Goal: Complete application form

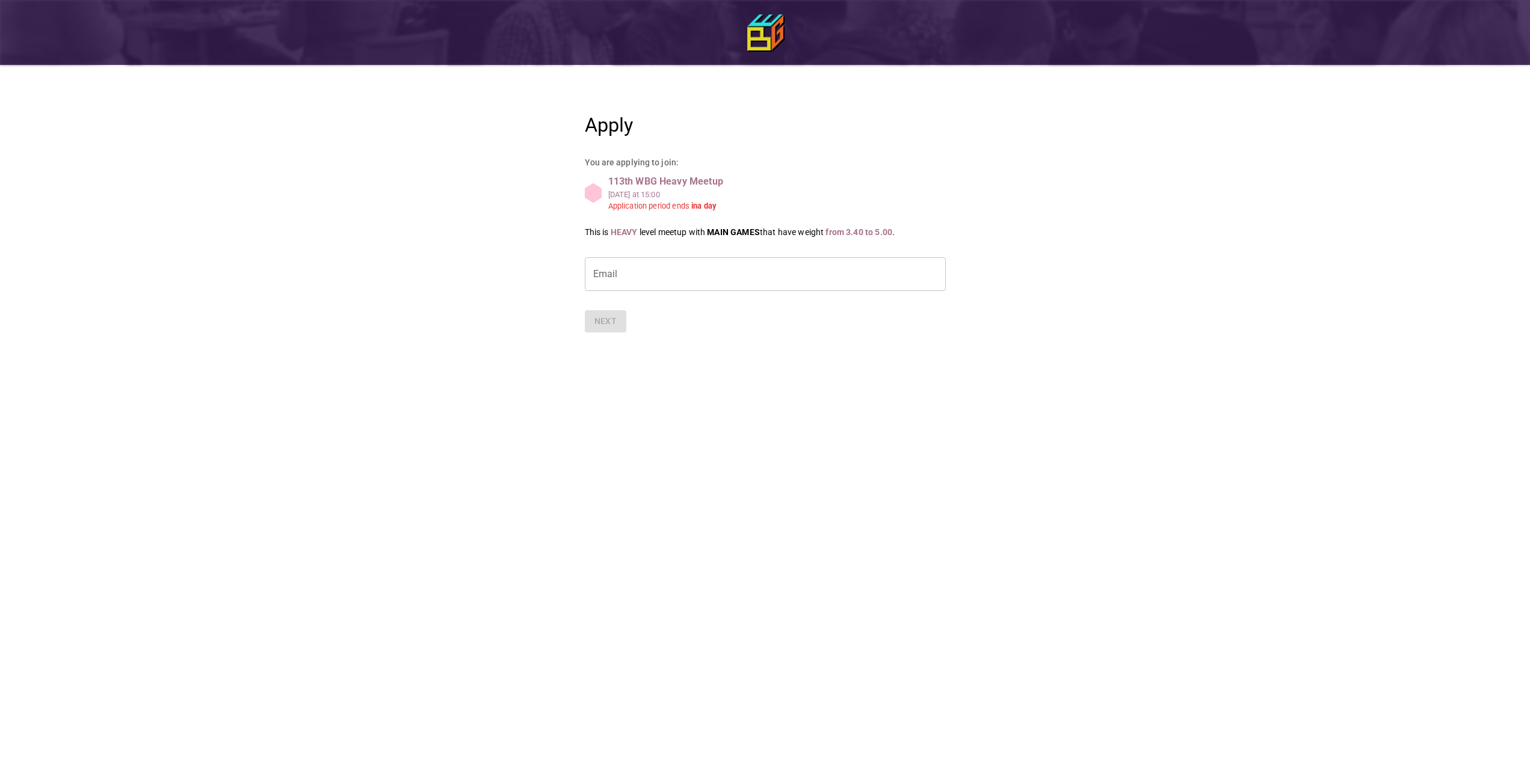
click at [642, 273] on input "Email" at bounding box center [765, 274] width 361 height 34
type input "**********"
click at [606, 324] on button "Next" at bounding box center [606, 322] width 42 height 22
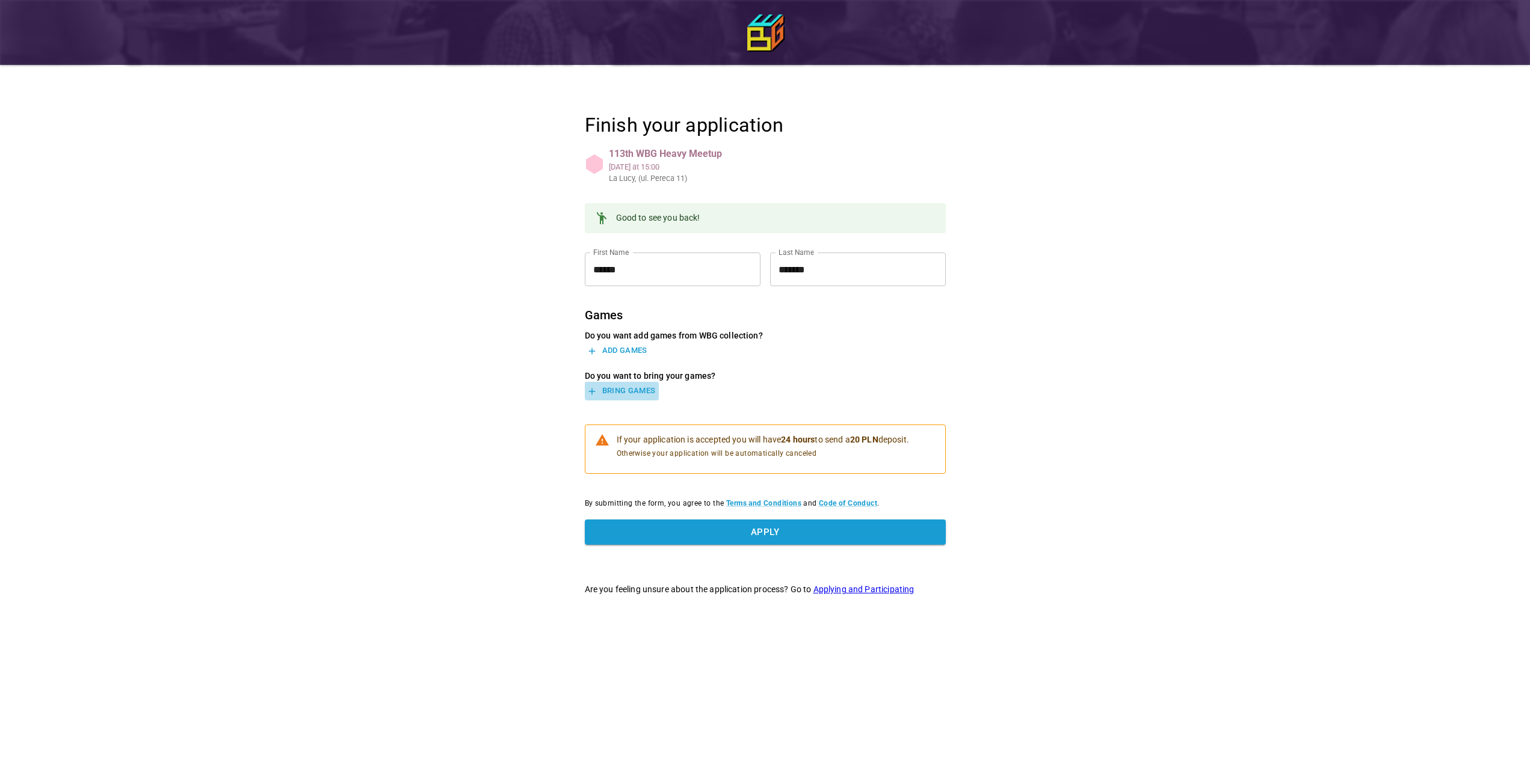
click at [639, 391] on button "Bring games" at bounding box center [622, 391] width 74 height 19
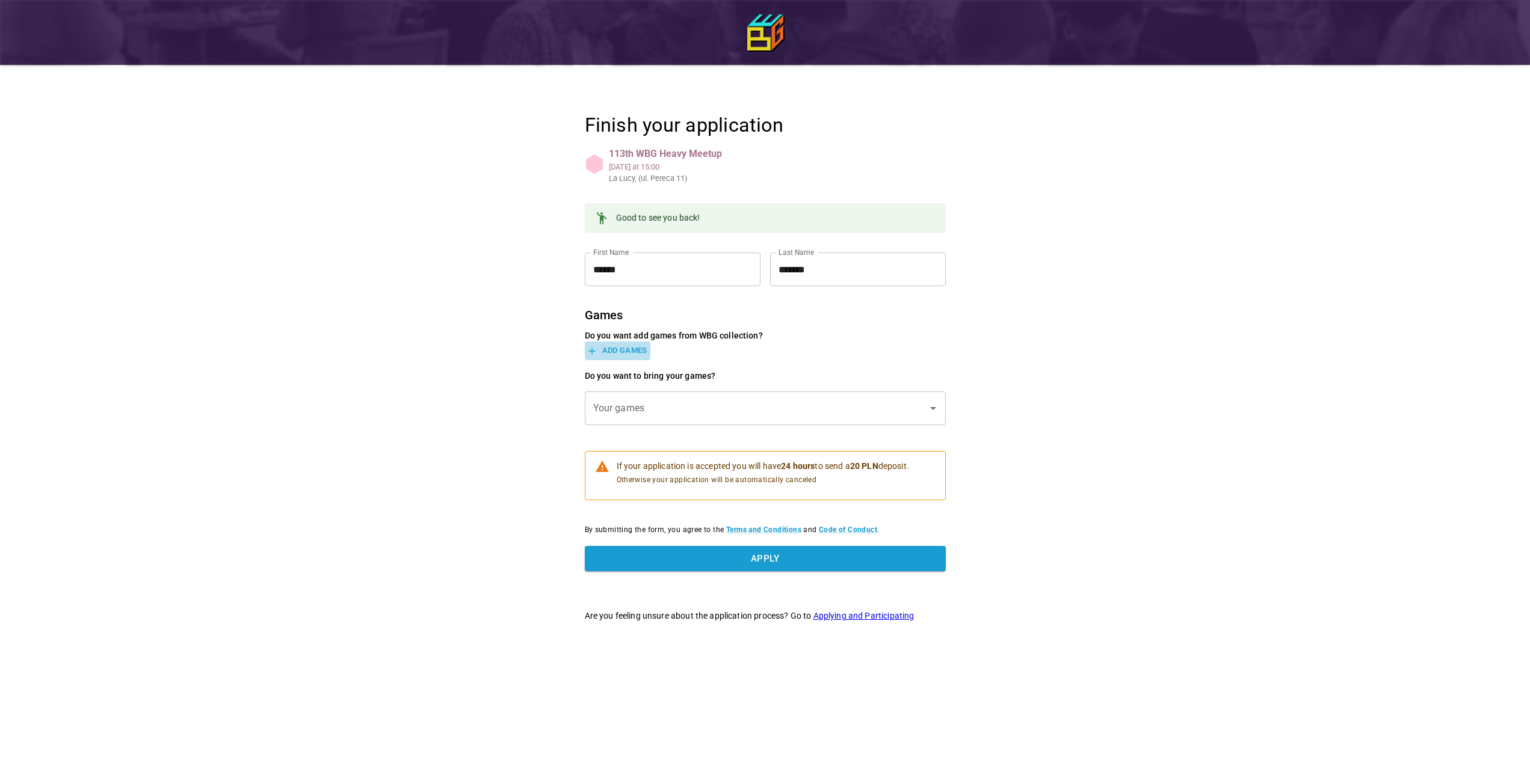
click at [639, 347] on button "Add games" at bounding box center [618, 350] width 66 height 19
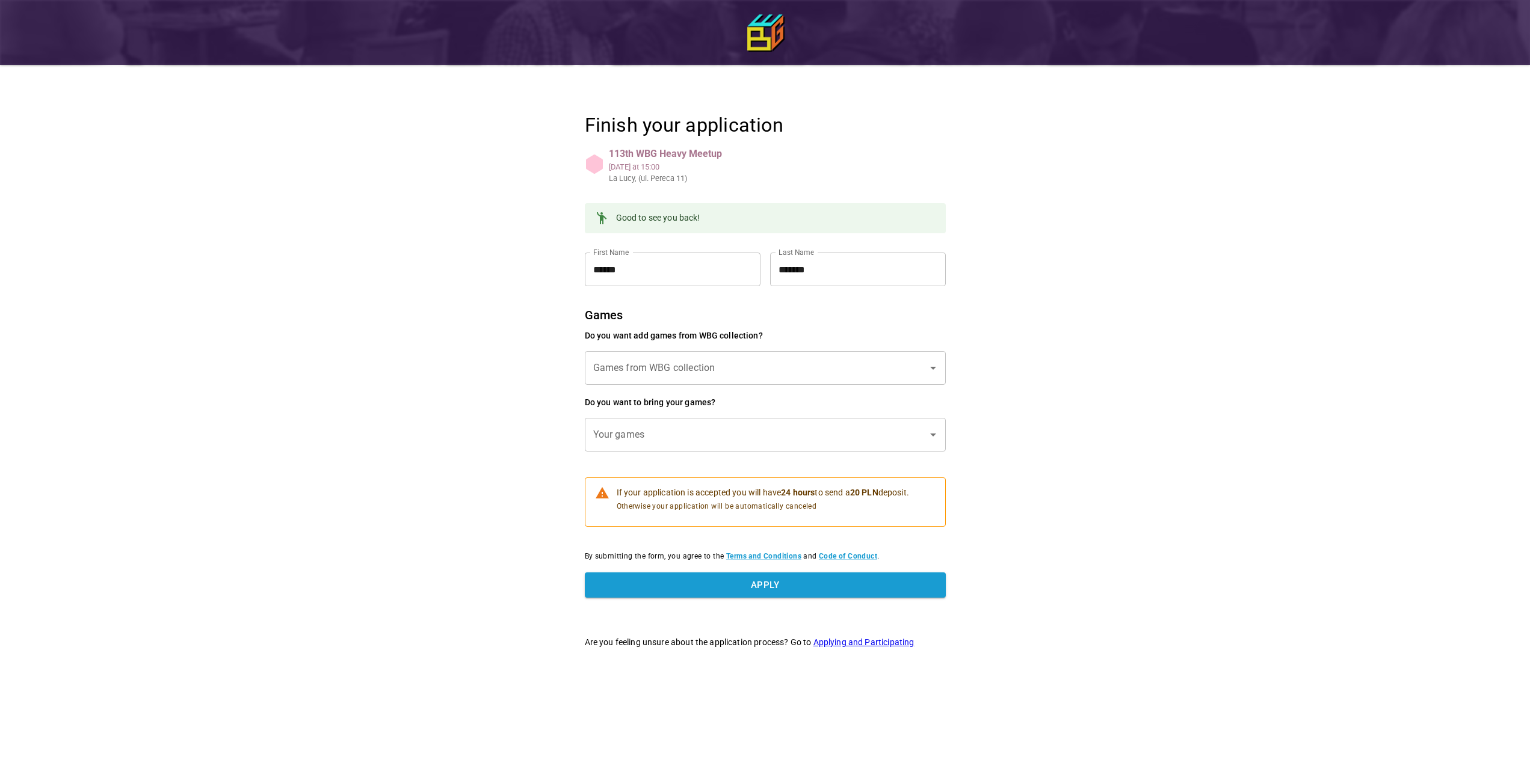
click at [734, 370] on input "Games from WBG collection" at bounding box center [756, 368] width 332 height 23
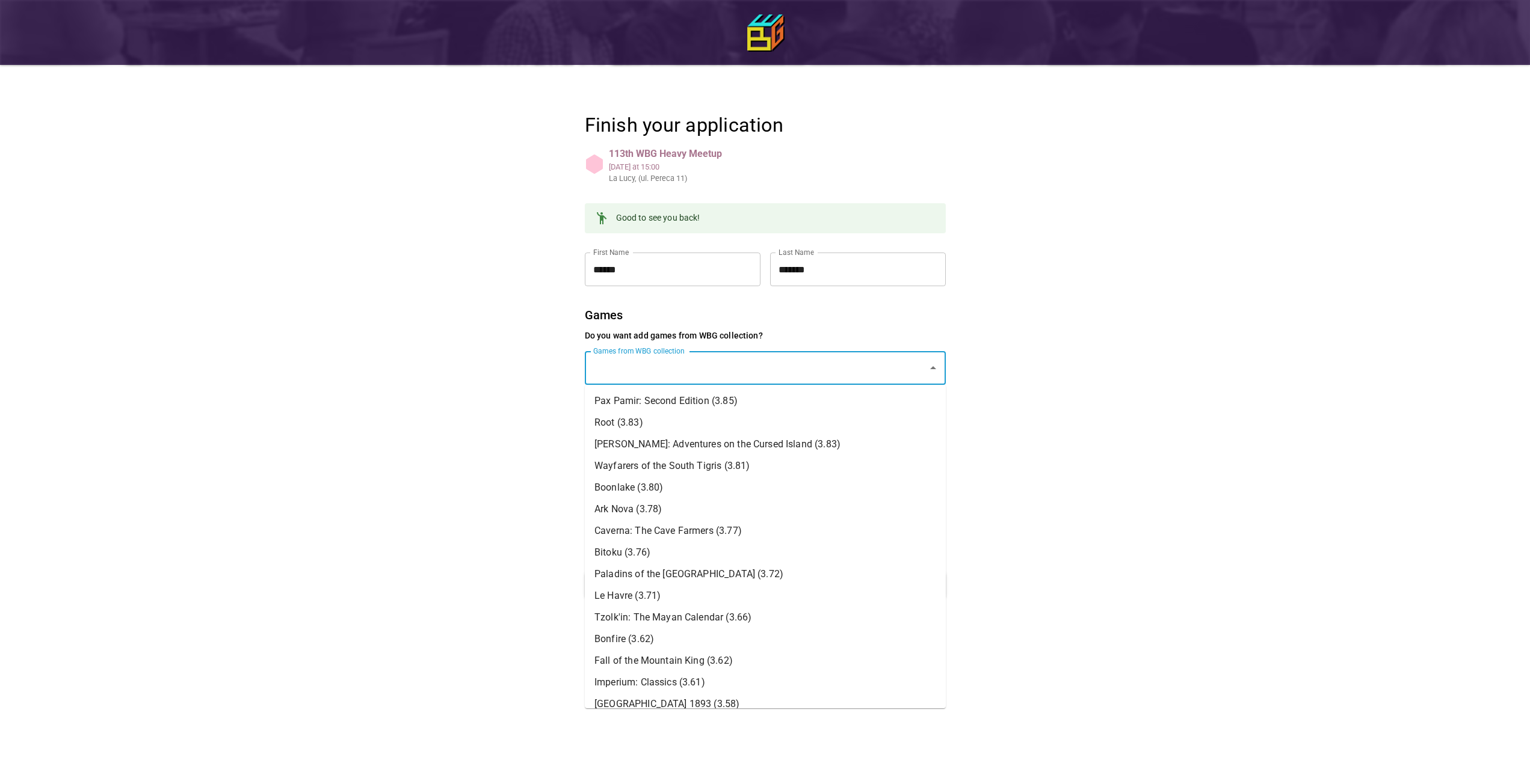
scroll to position [388, 0]
click at [740, 465] on li "Wayfarers of the South Tigris (3.81)" at bounding box center [765, 467] width 361 height 22
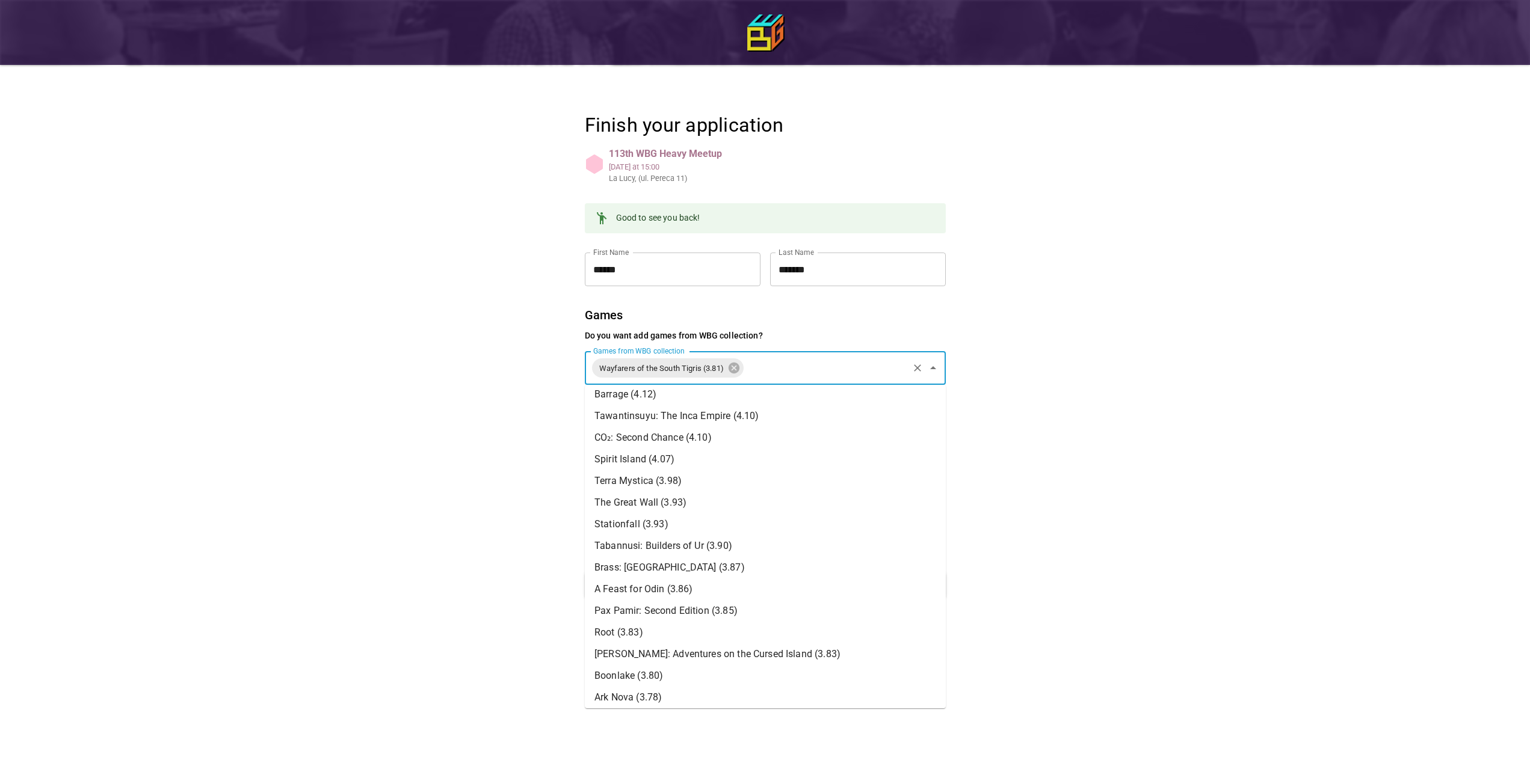
scroll to position [181, 0]
click at [746, 522] on li "Stationfall (3.93)" at bounding box center [765, 523] width 361 height 22
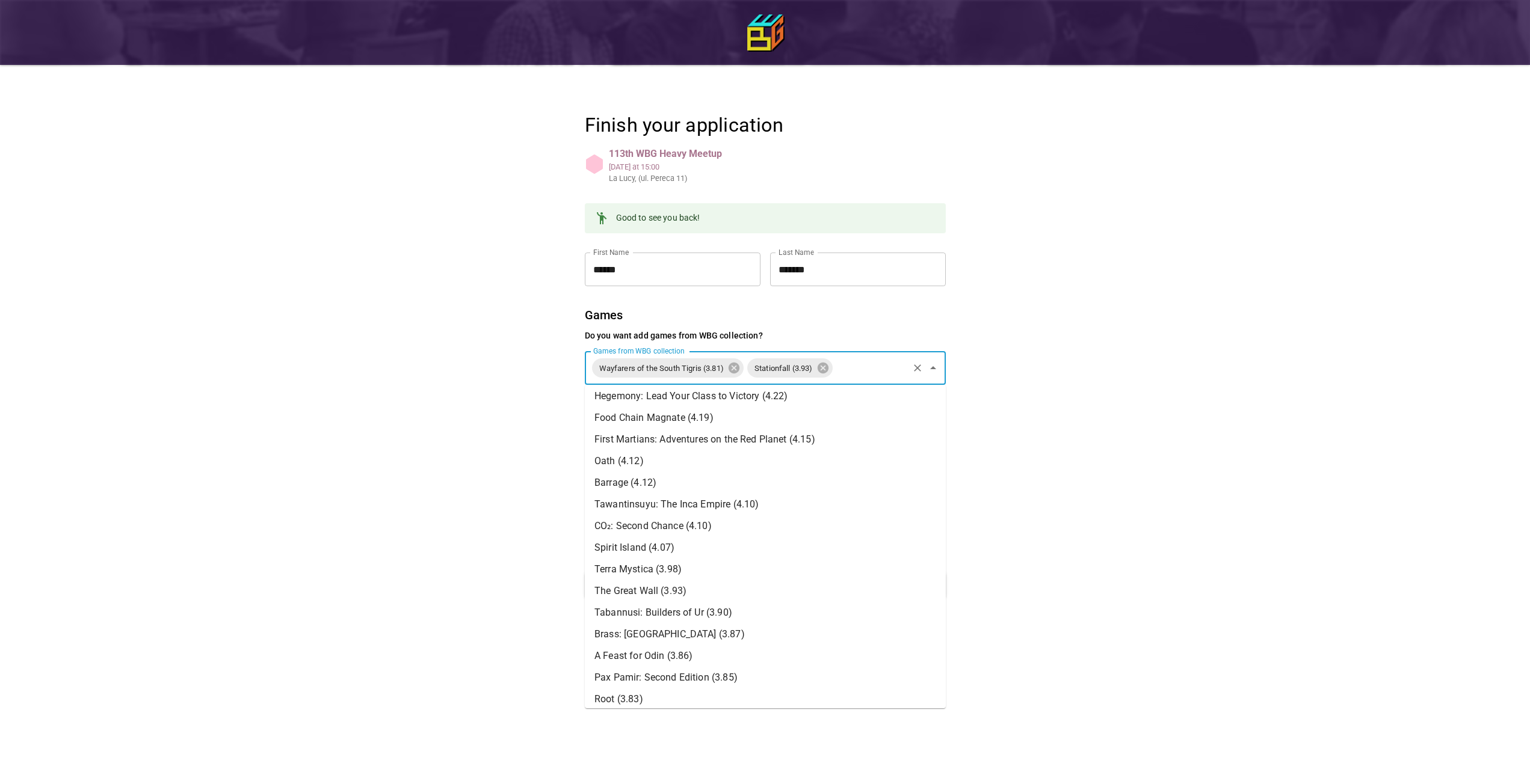
scroll to position [120, 0]
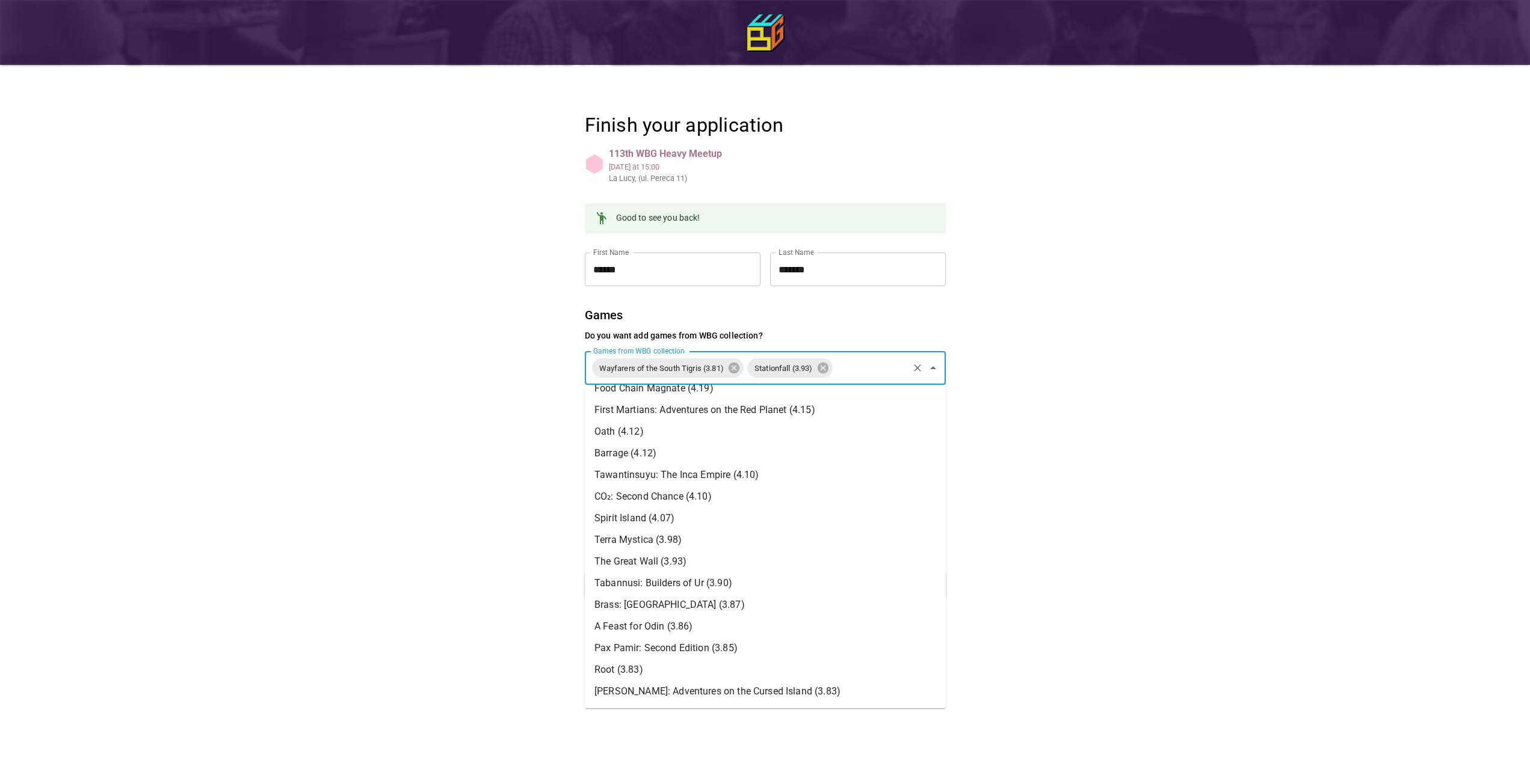
click at [703, 621] on li "A Feast for Odin (3.86)" at bounding box center [765, 626] width 361 height 22
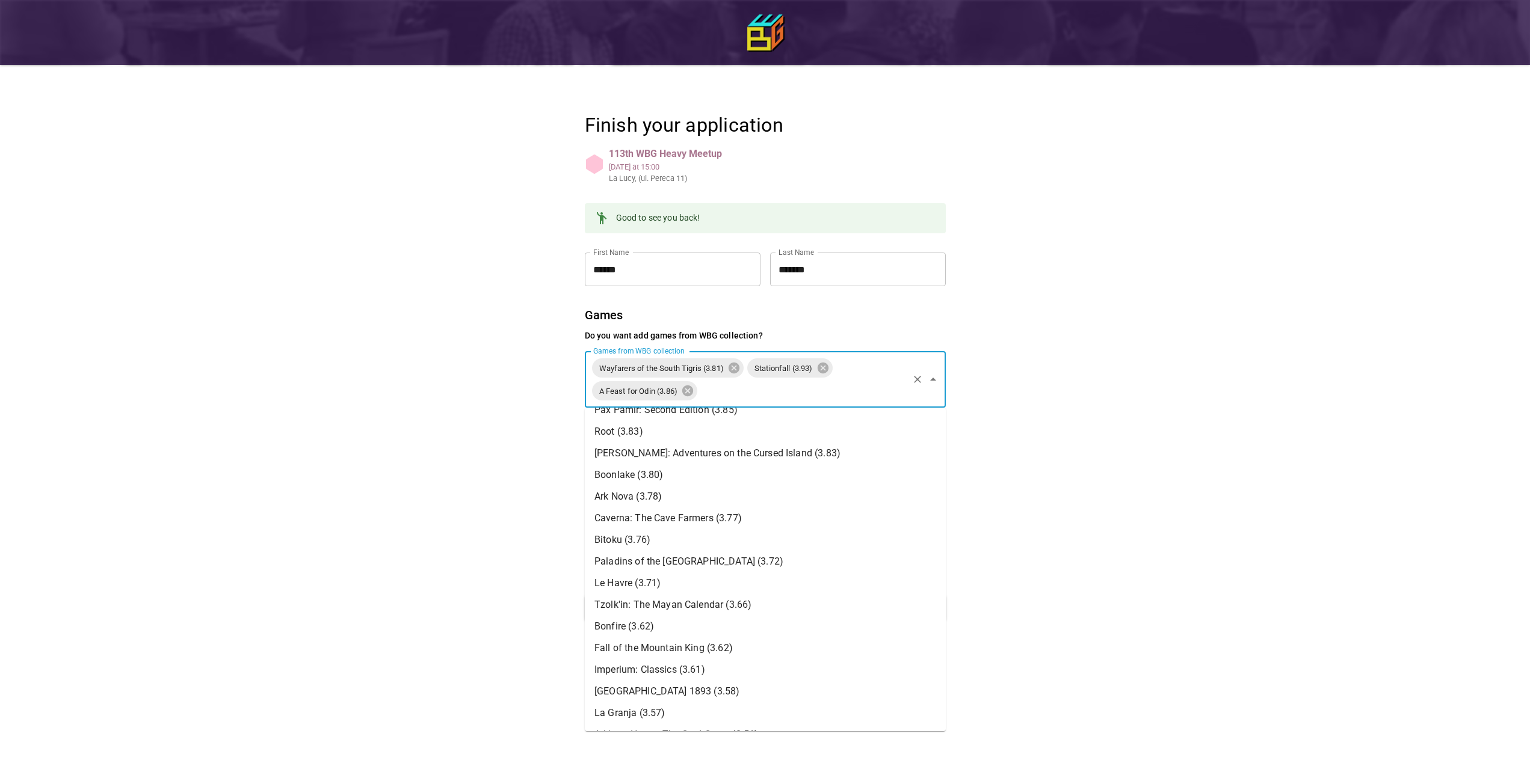
scroll to position [361, 0]
click at [728, 563] on li "Paladins of the [GEOGRAPHIC_DATA] (3.72)" at bounding box center [765, 560] width 361 height 22
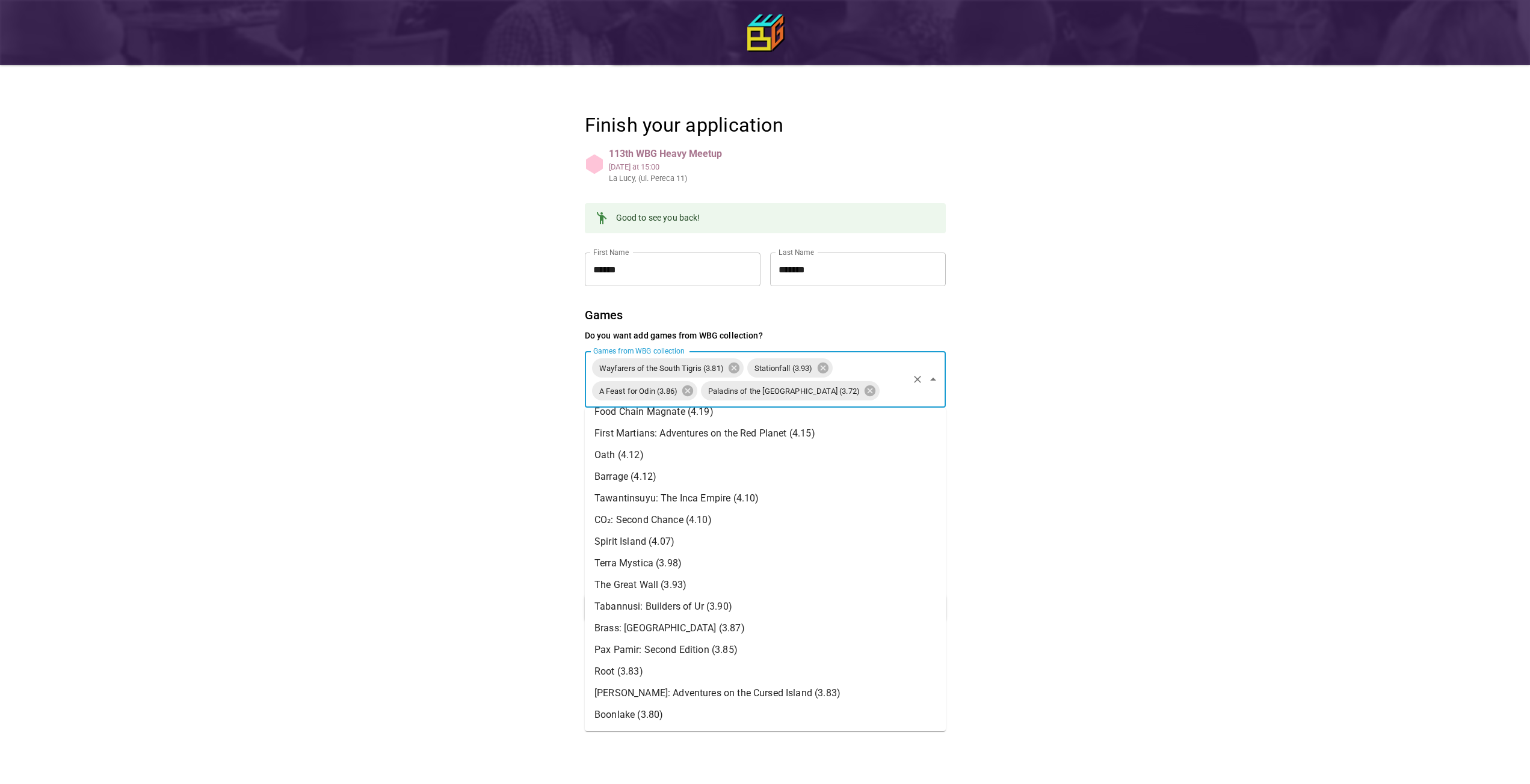
scroll to position [120, 0]
click at [683, 517] on li "CO₂: Second Chance (4.10)" at bounding box center [765, 519] width 361 height 22
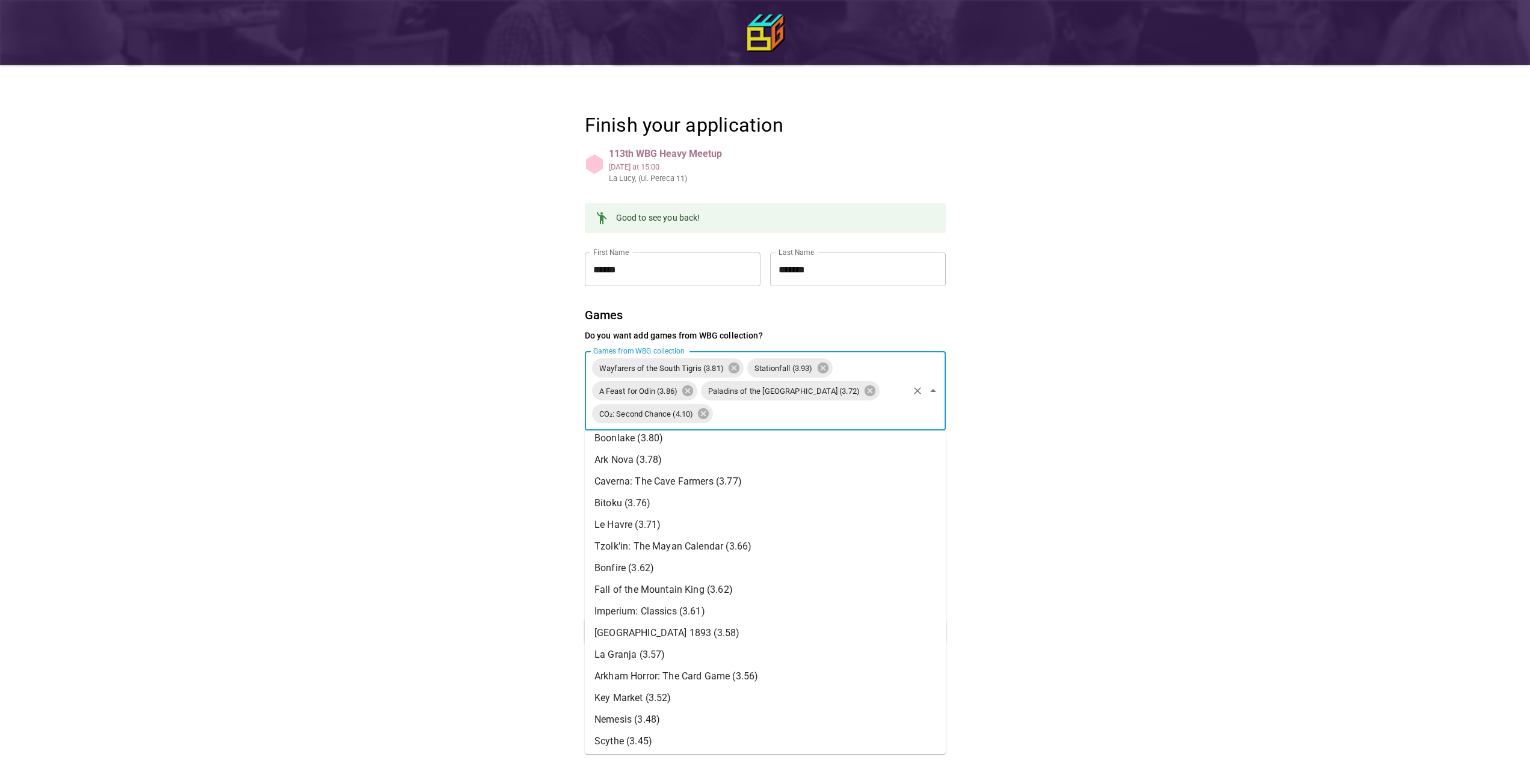
scroll to position [400, 0]
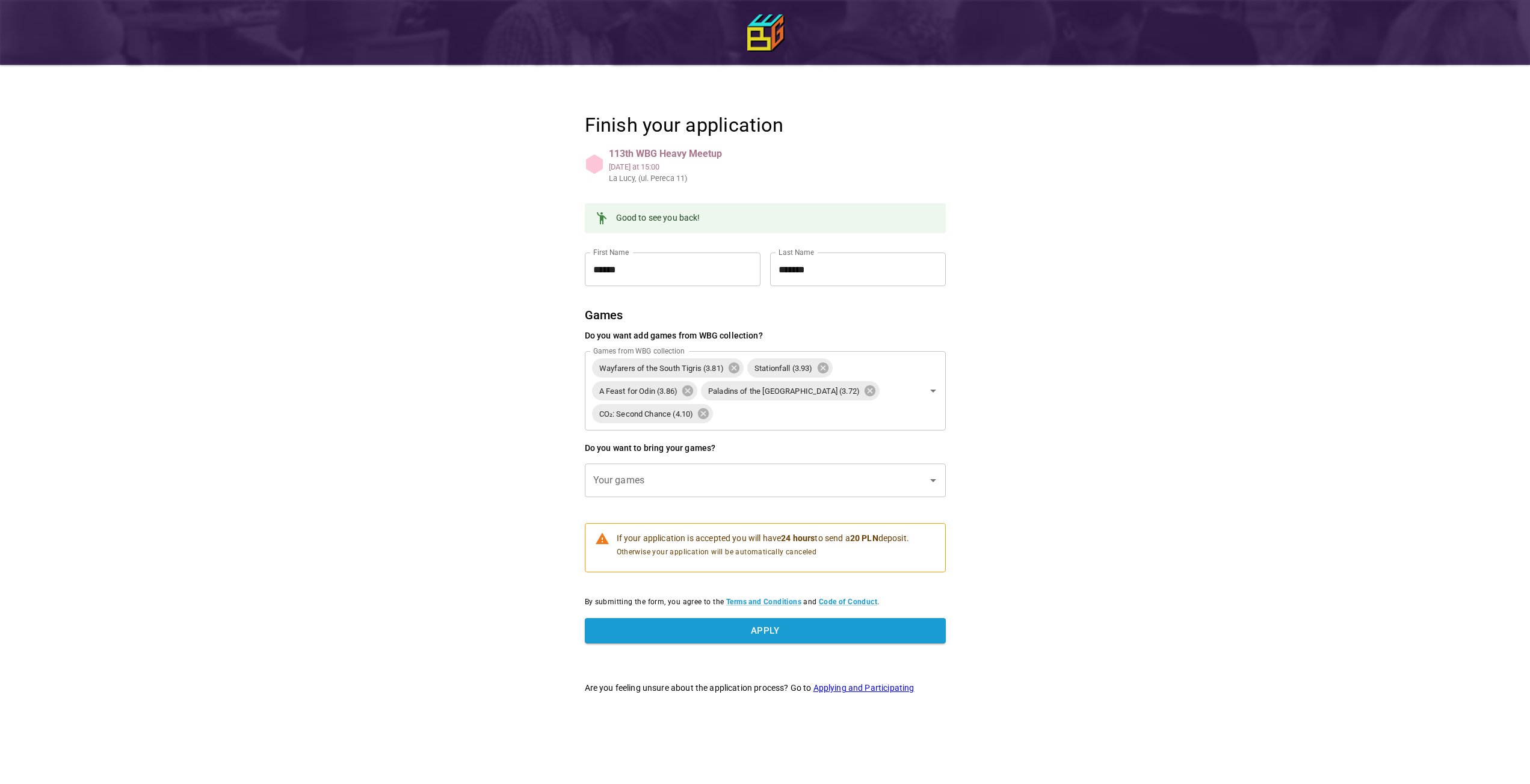
click at [479, 574] on div "Finish your application 113th WBG Heavy Meetup [DATE] 15:00 La [PERSON_NAME], (…" at bounding box center [765, 364] width 1530 height 728
click at [902, 479] on input "Your games" at bounding box center [756, 480] width 332 height 23
type input "*****"
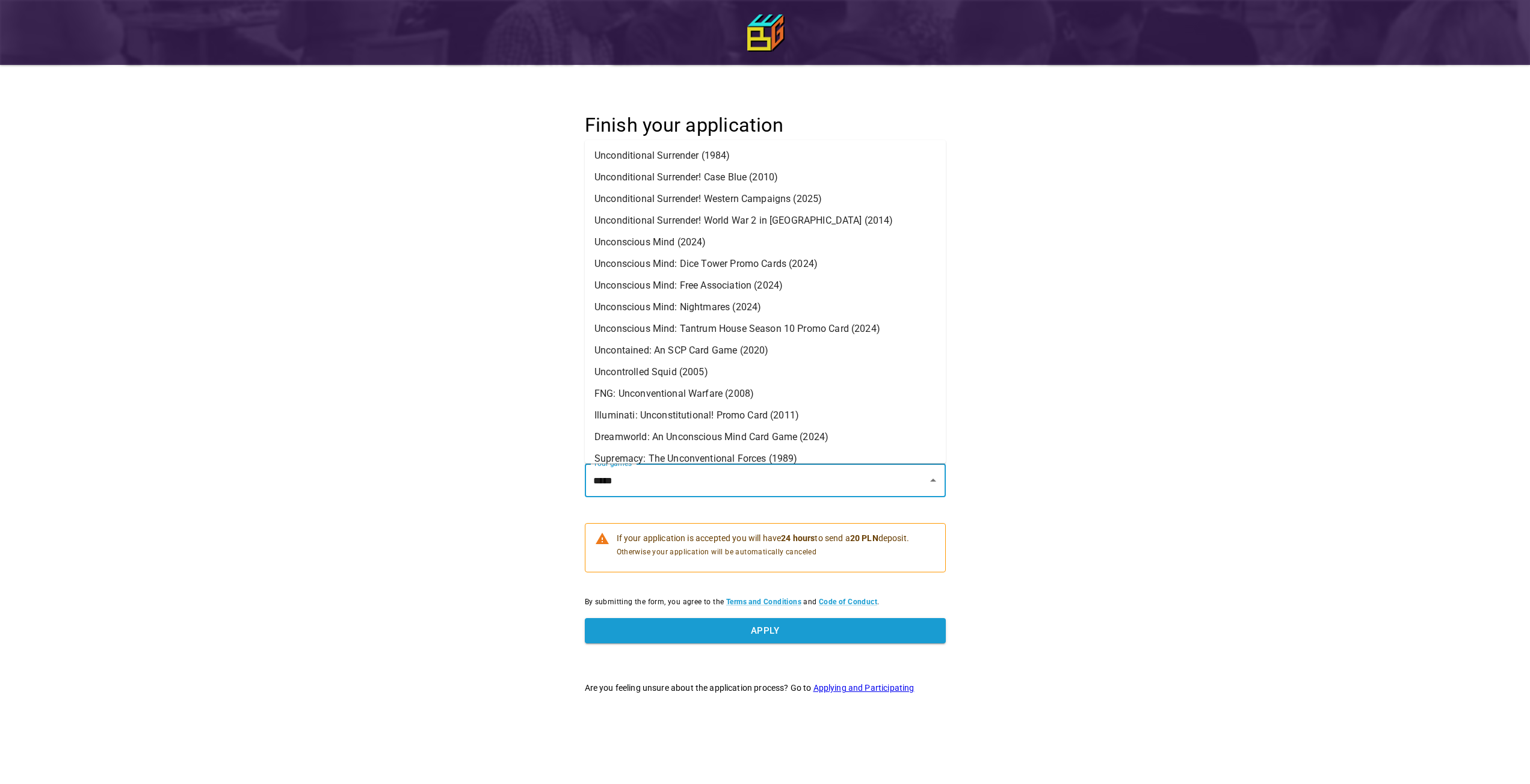
click at [793, 245] on li "Unconscious Mind (2024)" at bounding box center [765, 242] width 361 height 22
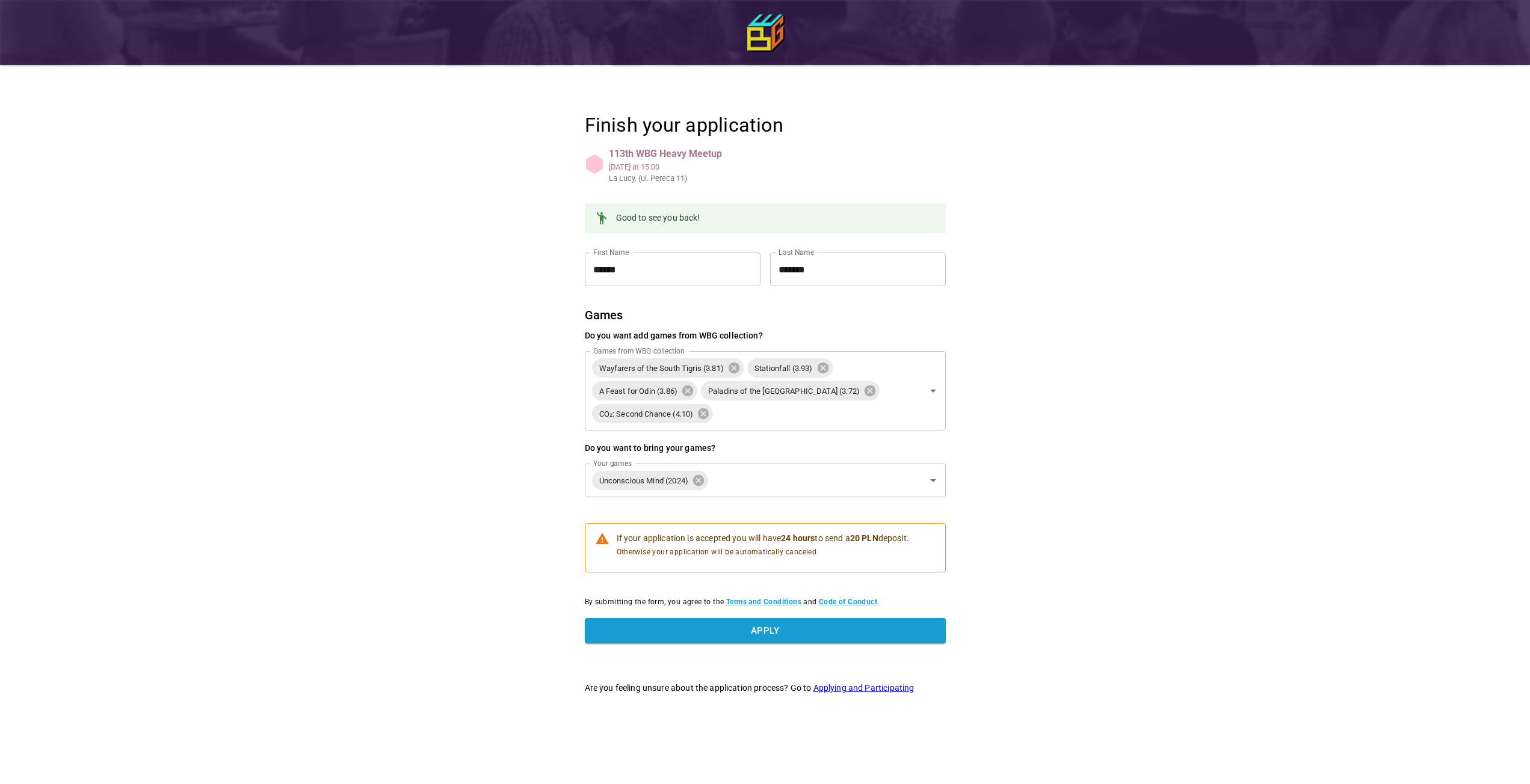
click at [436, 431] on div "Finish your application 113th WBG Heavy Meetup [DATE] 15:00 La [PERSON_NAME], (…" at bounding box center [765, 364] width 1530 height 728
click at [821, 638] on button "Apply" at bounding box center [765, 631] width 361 height 25
